Goal: Task Accomplishment & Management: Use online tool/utility

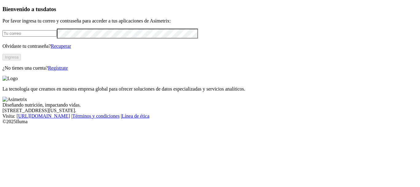
type input "[PERSON_NAME][EMAIL_ADDRESS][PERSON_NAME][DOMAIN_NAME]"
click at [21, 60] on button "Ingresa" at bounding box center [11, 57] width 18 height 6
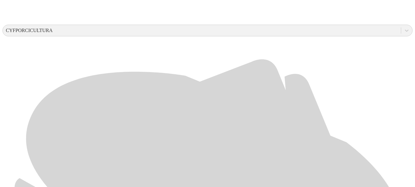
scroll to position [229, 0]
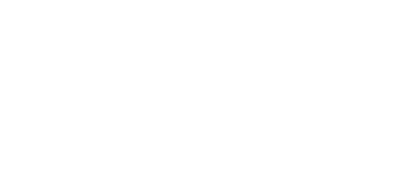
type input "JUL-25"
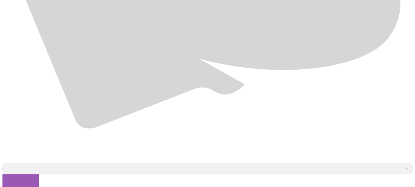
scroll to position [451, 0]
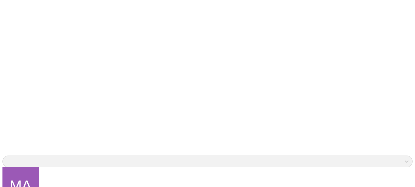
scroll to position [2, 0]
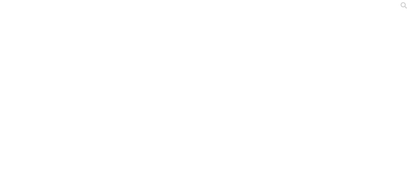
type input "JUL-25"
